Goal: Information Seeking & Learning: Learn about a topic

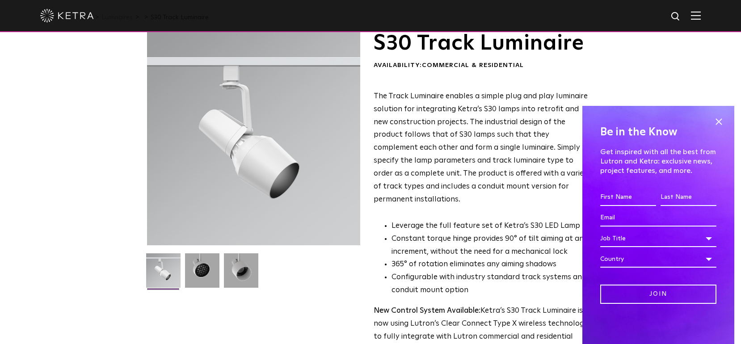
scroll to position [47, 0]
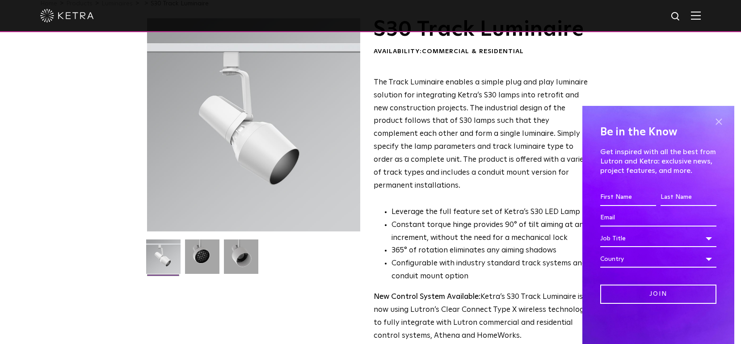
click at [718, 122] on span at bounding box center [718, 121] width 13 height 13
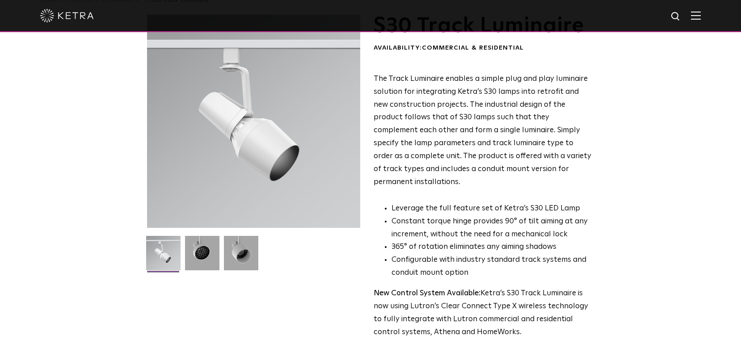
scroll to position [0, 0]
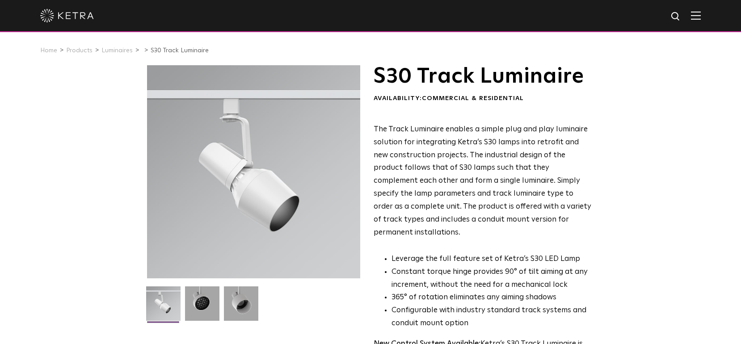
click at [456, 72] on h1 "S30 Track Luminaire" at bounding box center [483, 76] width 218 height 22
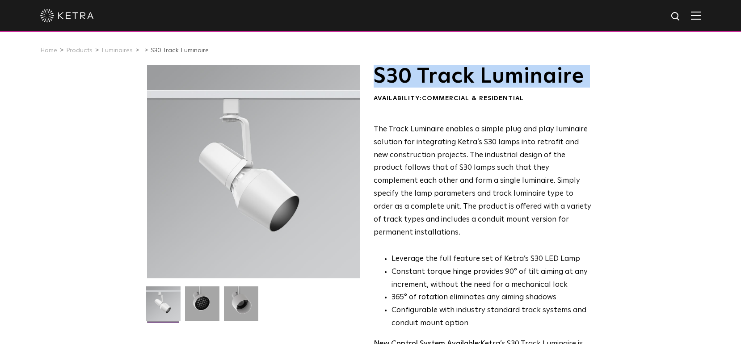
click at [456, 72] on h1 "S30 Track Luminaire" at bounding box center [483, 76] width 218 height 22
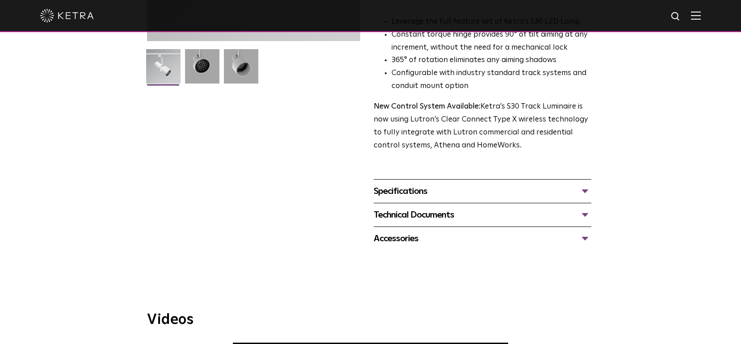
scroll to position [283, 0]
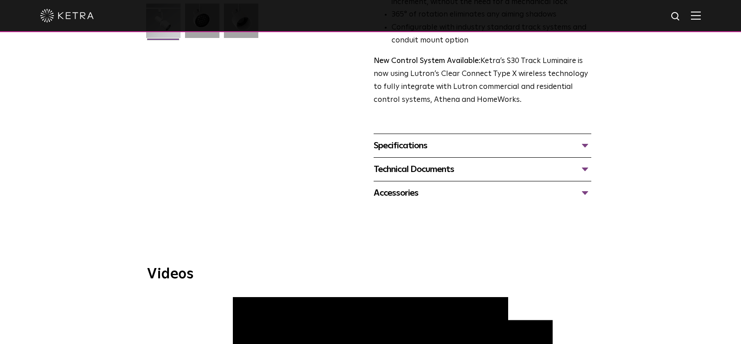
click at [473, 139] on div "Specifications" at bounding box center [483, 146] width 218 height 14
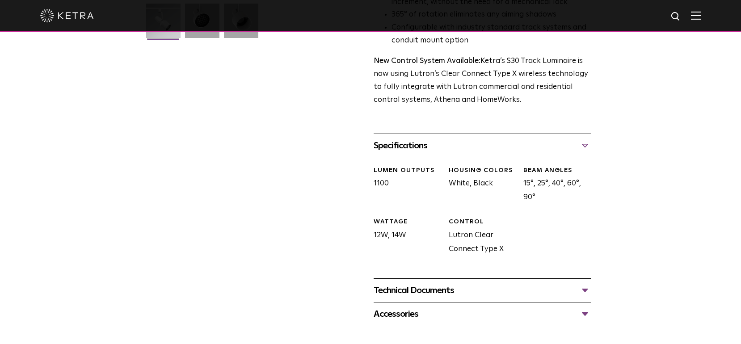
click at [489, 283] on div "Technical Documents" at bounding box center [483, 290] width 218 height 14
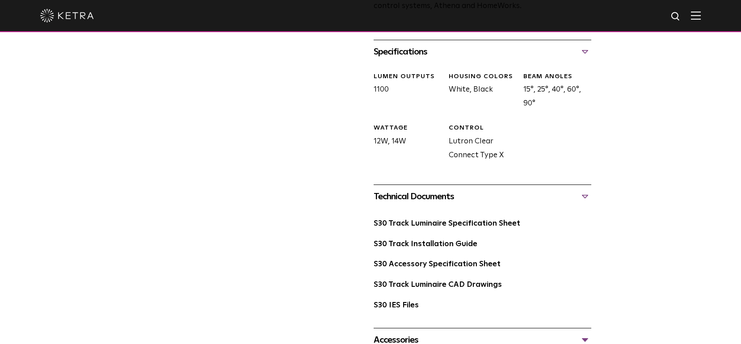
scroll to position [387, 0]
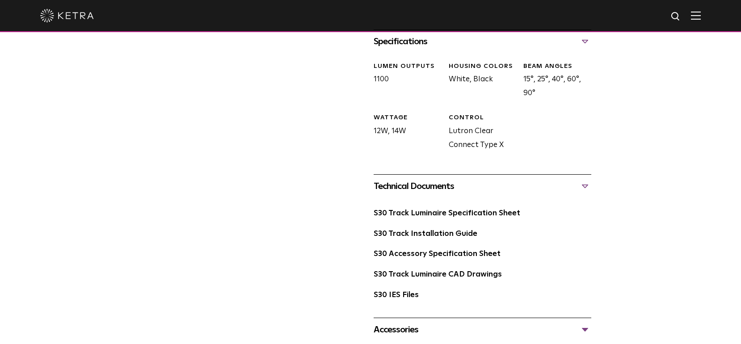
click at [475, 324] on div "Accessories" at bounding box center [483, 330] width 218 height 14
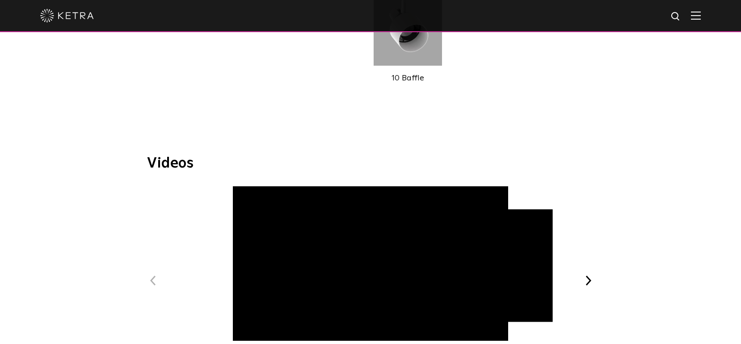
scroll to position [881, 0]
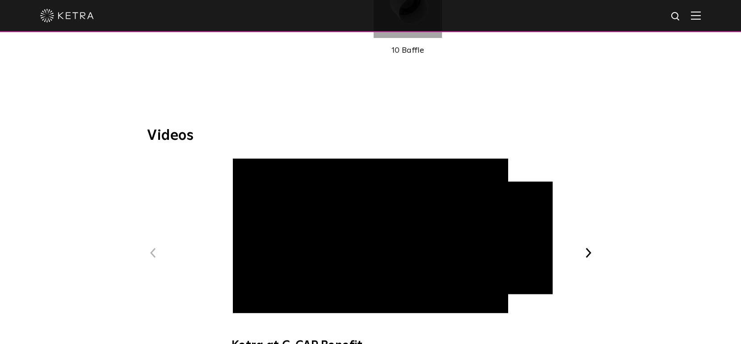
click at [369, 251] on span "Ketra at C-CAP Benefit" at bounding box center [370, 259] width 301 height 203
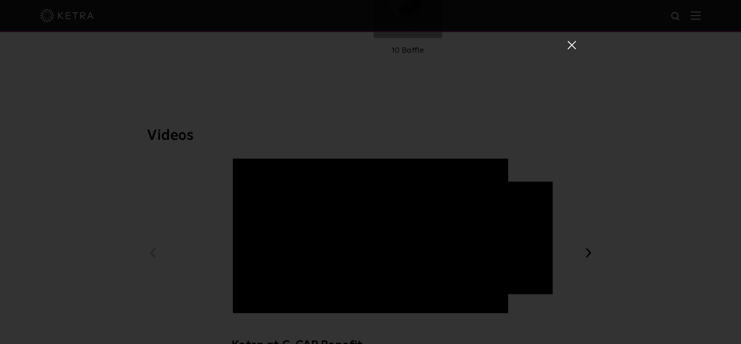
click at [576, 41] on div "Ketra at C-CAP Benefit" at bounding box center [370, 172] width 741 height 344
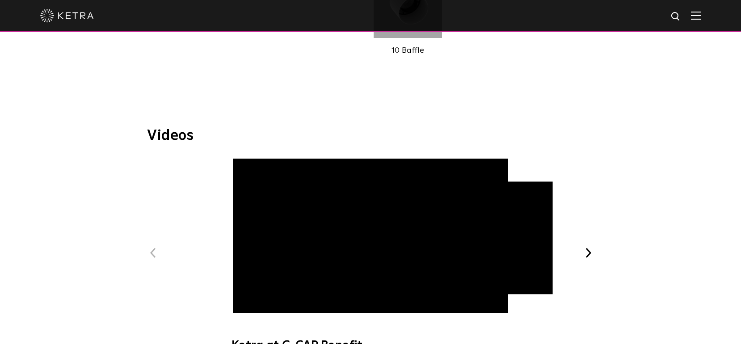
click at [589, 247] on button "Next" at bounding box center [589, 253] width 12 height 12
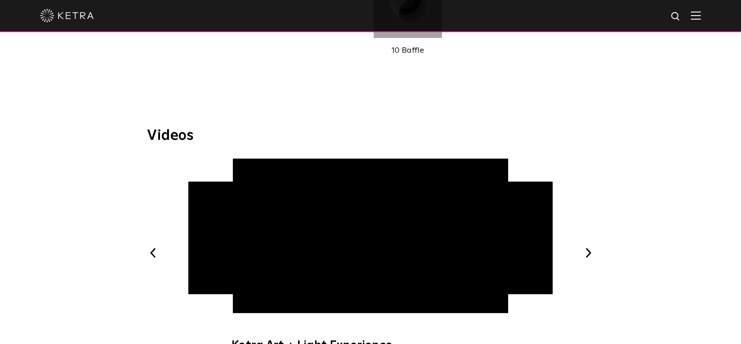
click at [589, 247] on button "Next" at bounding box center [589, 253] width 12 height 12
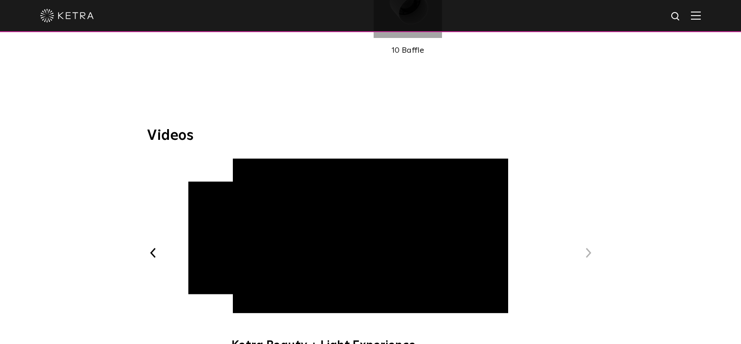
click at [589, 247] on button "Next" at bounding box center [589, 253] width 12 height 12
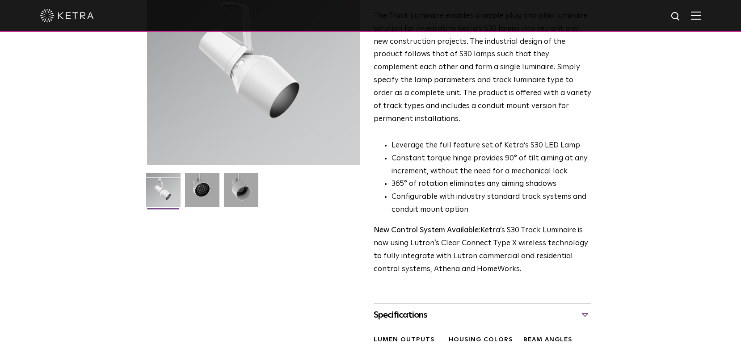
scroll to position [0, 0]
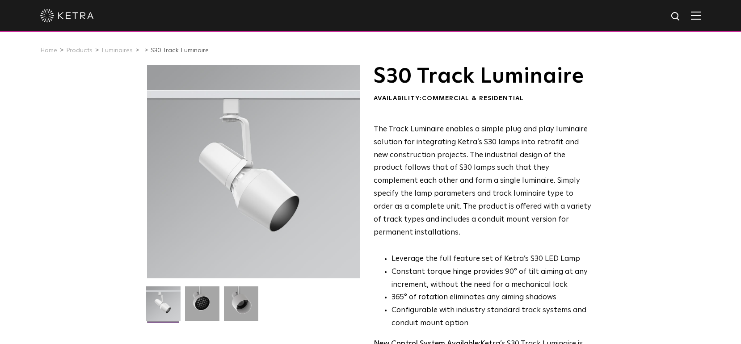
click at [119, 53] on link "Luminaires" at bounding box center [116, 50] width 31 height 6
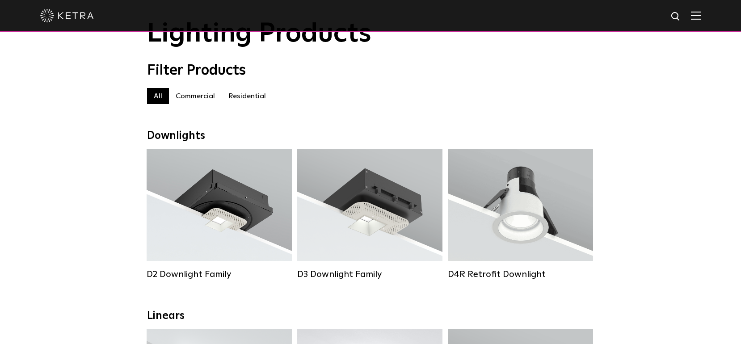
scroll to position [46, 0]
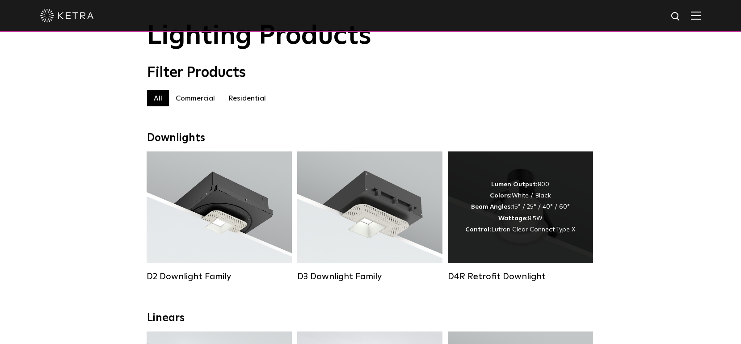
click at [532, 229] on span "Lutron Clear Connect Type X" at bounding box center [533, 230] width 84 height 6
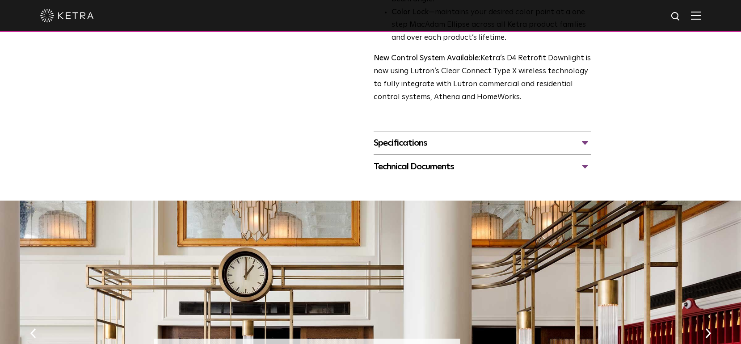
scroll to position [347, 0]
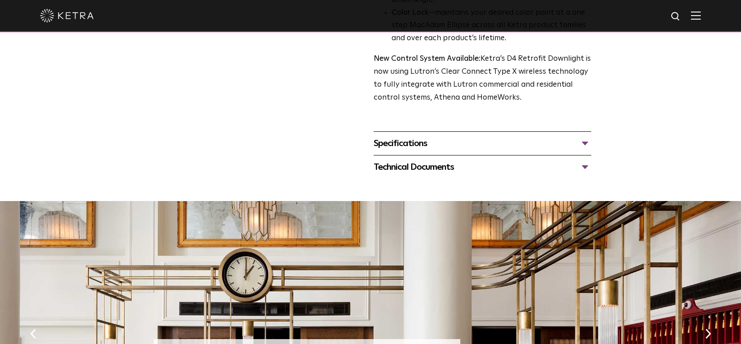
click at [579, 144] on div "Specifications" at bounding box center [483, 143] width 218 height 14
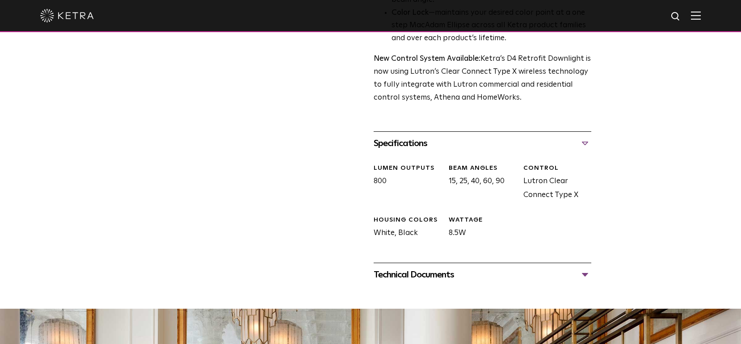
click at [579, 144] on div "Specifications" at bounding box center [483, 143] width 218 height 14
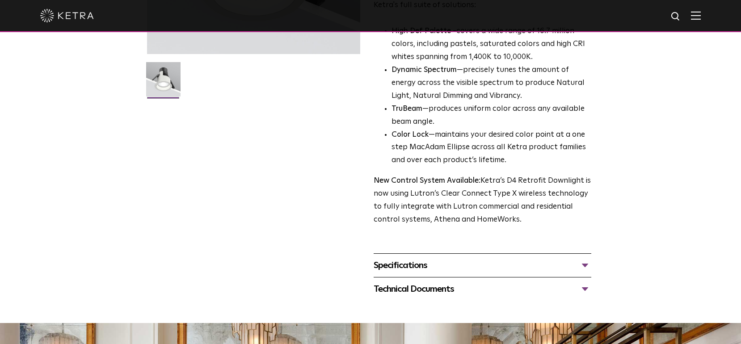
scroll to position [0, 0]
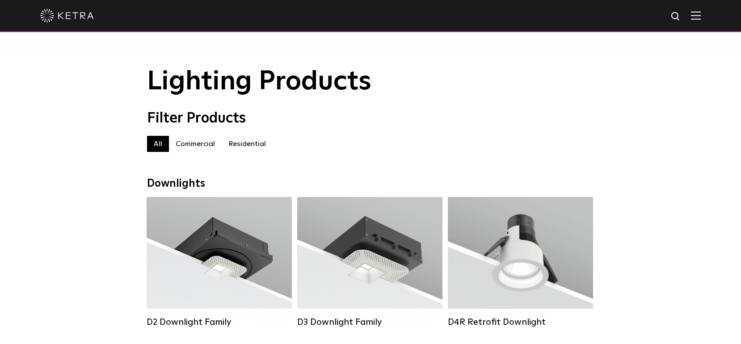
click at [694, 12] on img at bounding box center [696, 15] width 10 height 8
